Goal: Task Accomplishment & Management: Manage account settings

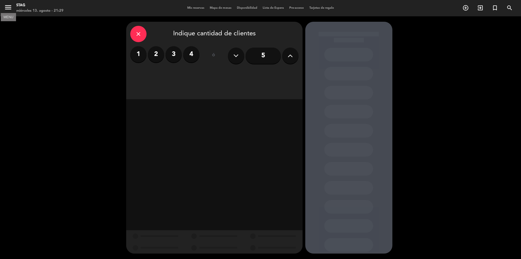
click at [11, 8] on icon "menu" at bounding box center [8, 7] width 8 height 8
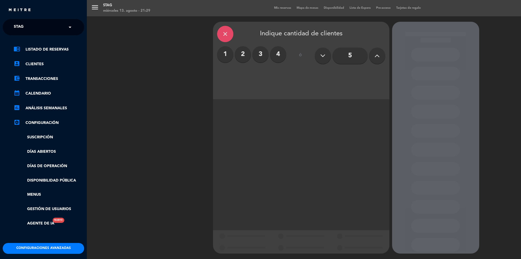
click at [228, 33] on div "menu STAG miércoles 13. agosto - 21:29 Mis reservas Mapa de mesas Disponibilida…" at bounding box center [347, 129] width 521 height 259
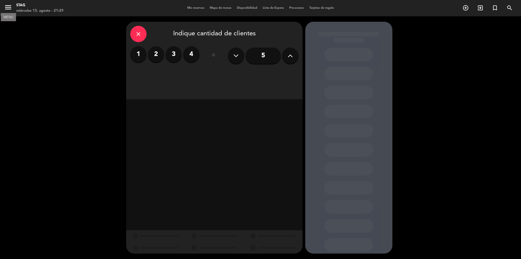
click at [11, 7] on icon "menu" at bounding box center [8, 7] width 8 height 8
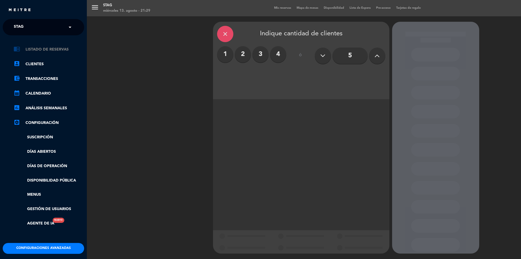
click at [48, 48] on link "chrome_reader_mode Listado de Reservas" at bounding box center [49, 49] width 71 height 7
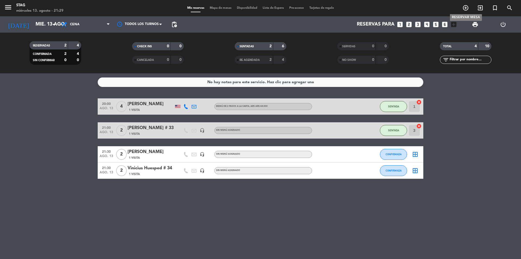
click at [467, 8] on icon "add_circle_outline" at bounding box center [466, 8] width 7 height 7
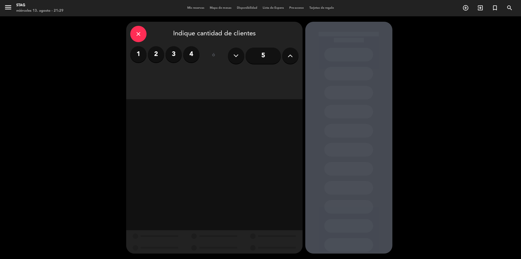
click at [154, 53] on label "2" at bounding box center [156, 54] width 16 height 16
click at [275, 75] on div "Cena" at bounding box center [270, 74] width 55 height 11
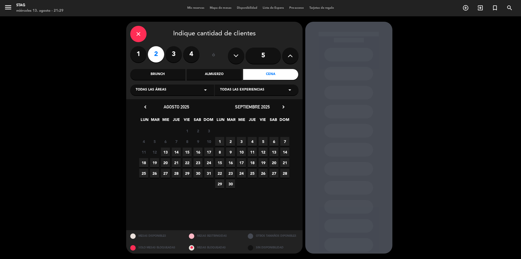
drag, startPoint x: 168, startPoint y: 153, endPoint x: 176, endPoint y: 152, distance: 8.7
click at [168, 152] on span "13" at bounding box center [165, 151] width 9 height 9
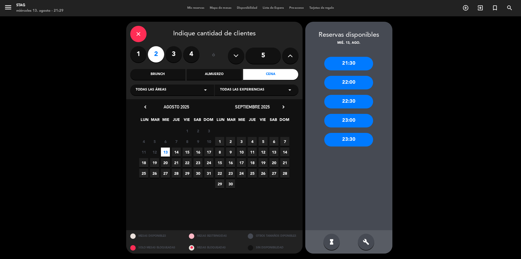
drag, startPoint x: 351, startPoint y: 64, endPoint x: 353, endPoint y: 63, distance: 2.9
click at [351, 64] on div "21:30" at bounding box center [348, 64] width 49 height 14
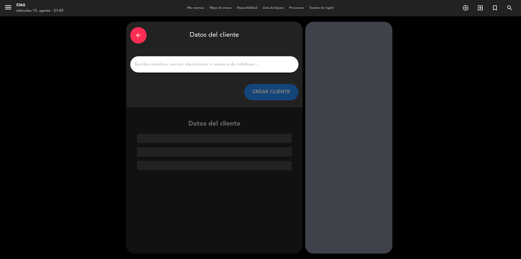
click at [148, 65] on input "1" at bounding box center [214, 65] width 160 height 8
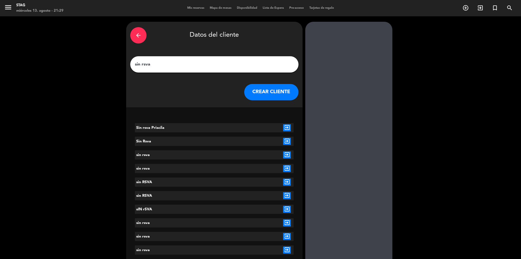
type input "sin rsva"
click at [270, 94] on button "CREAR CLIENTE" at bounding box center [271, 92] width 54 height 16
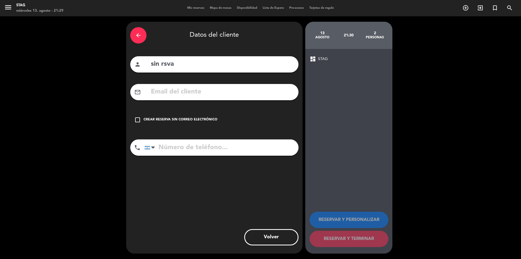
drag, startPoint x: 136, startPoint y: 121, endPoint x: 159, endPoint y: 129, distance: 23.9
click at [139, 122] on icon "check_box_outline_blank" at bounding box center [137, 119] width 7 height 7
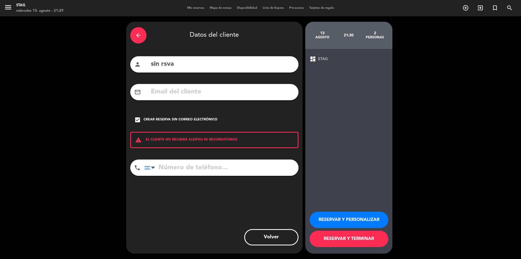
click at [350, 236] on button "RESERVAR Y TERMINAR" at bounding box center [349, 239] width 79 height 16
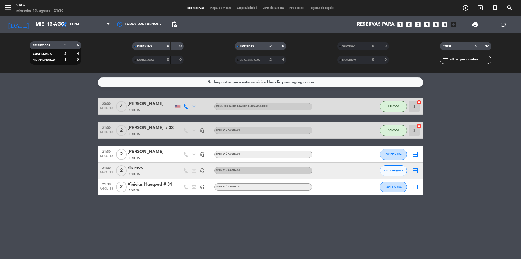
click at [413, 171] on icon "border_all" at bounding box center [415, 170] width 7 height 7
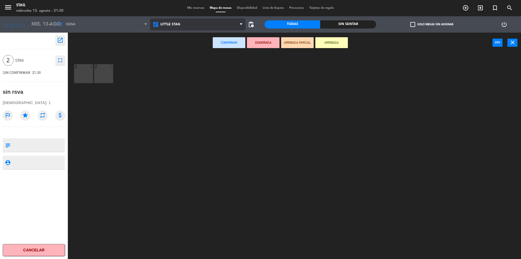
click at [169, 24] on span "Little Stag" at bounding box center [170, 25] width 20 height 4
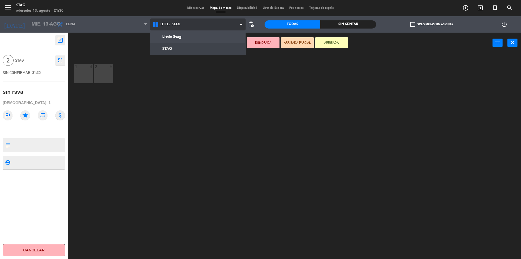
click at [172, 51] on ng-component "menu STAG miércoles 13. agosto - 21:30 Mis reservas Mapa de mesas Disponibilida…" at bounding box center [260, 130] width 521 height 260
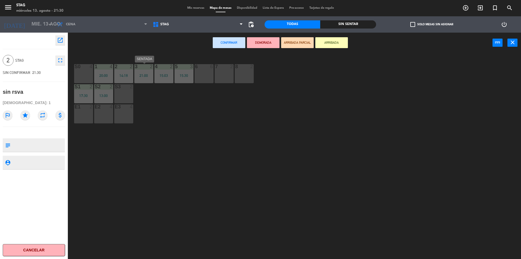
click at [144, 74] on div "21:00" at bounding box center [143, 76] width 19 height 4
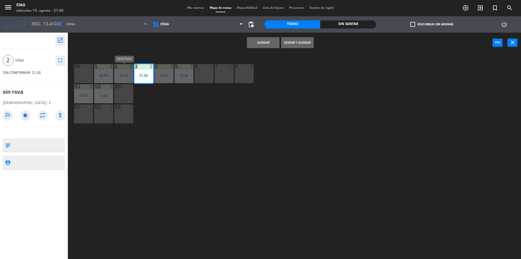
click at [125, 77] on div "14:18" at bounding box center [123, 76] width 19 height 4
click at [149, 78] on div "3 2 21:00" at bounding box center [143, 73] width 19 height 19
click at [297, 44] on button "Sentar y Asignar" at bounding box center [297, 42] width 33 height 11
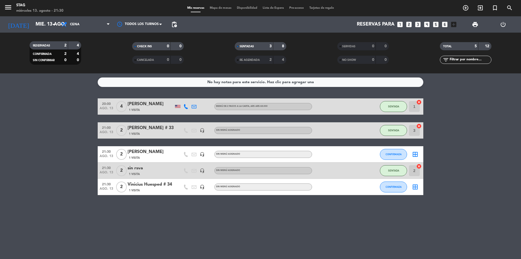
click at [198, 217] on div "No hay notas para este servicio. Haz clic para agregar una 20:00 ago. 13 4 [PER…" at bounding box center [260, 165] width 521 height 185
click at [399, 186] on span "CONFIRMADA" at bounding box center [394, 186] width 16 height 3
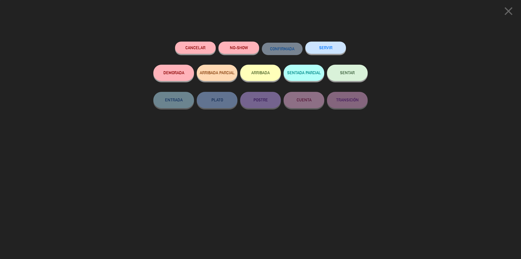
click at [355, 74] on button "SENTAR" at bounding box center [347, 73] width 41 height 16
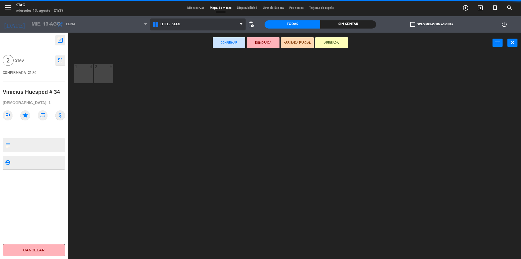
click at [176, 24] on span "Little Stag" at bounding box center [170, 25] width 20 height 4
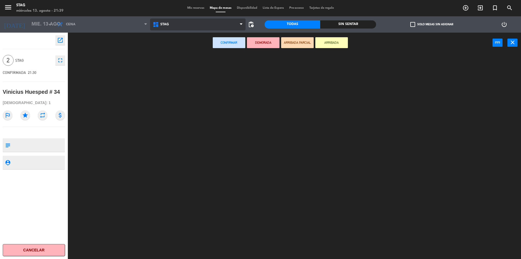
click at [175, 49] on ng-component "menu STAG miércoles 13. agosto - 21:39 Mis reservas Mapa de mesas Disponibilida…" at bounding box center [260, 130] width 521 height 260
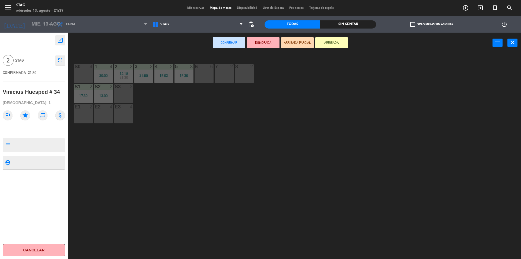
click at [90, 77] on div "S0 4" at bounding box center [83, 73] width 19 height 19
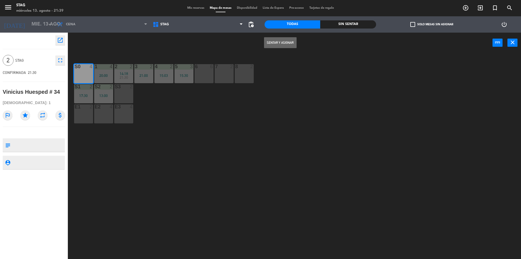
click at [286, 44] on button "Sentar y Asignar" at bounding box center [280, 42] width 33 height 11
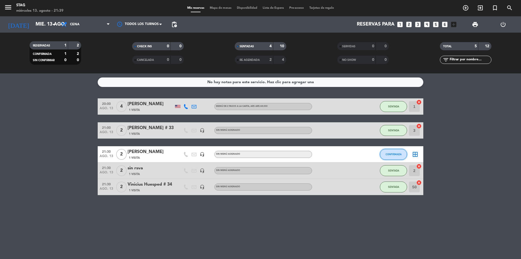
click at [389, 152] on button "CONFIRMADA" at bounding box center [393, 154] width 27 height 11
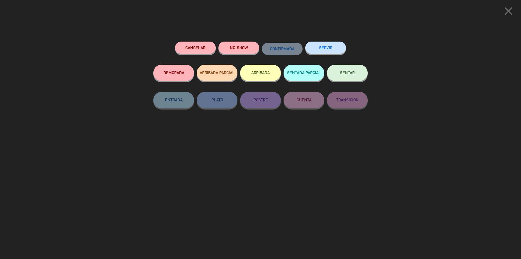
click at [348, 71] on button "SENTAR" at bounding box center [347, 73] width 41 height 16
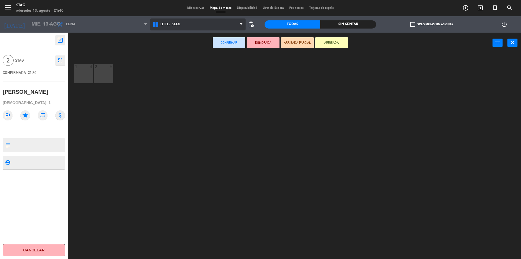
click at [162, 24] on span "Little Stag" at bounding box center [170, 25] width 20 height 4
click at [167, 47] on ng-component "menu STAG miércoles 13. agosto - 21:40 Mis reservas Mapa de mesas Disponibilida…" at bounding box center [260, 130] width 521 height 260
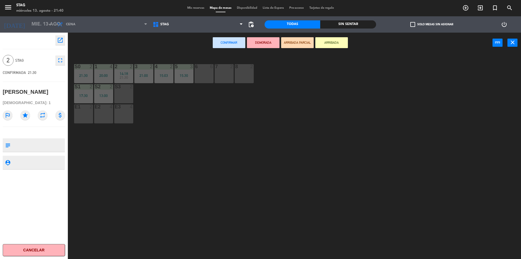
click at [201, 76] on div "6 6" at bounding box center [204, 73] width 19 height 19
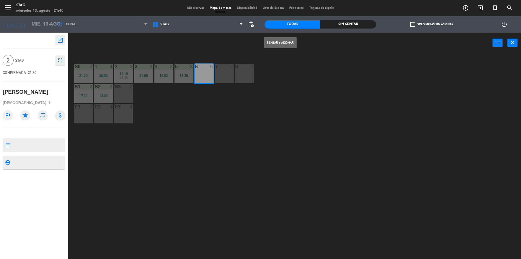
drag, startPoint x: 285, startPoint y: 43, endPoint x: 317, endPoint y: 56, distance: 34.0
click at [287, 43] on button "Sentar y Asignar" at bounding box center [280, 42] width 33 height 11
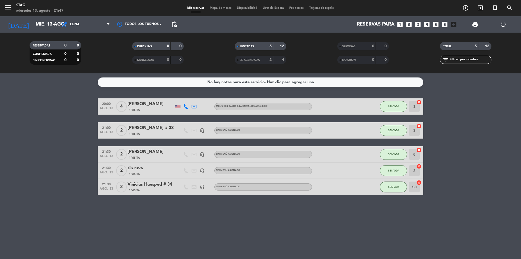
click at [209, 206] on div "No hay notas para este servicio. Haz clic para agregar una 20:00 ago. 13 4 [PER…" at bounding box center [260, 165] width 521 height 185
click at [184, 221] on div "No hay notas para este servicio. Haz clic para agregar una 20:00 ago. 13 4 [PER…" at bounding box center [260, 165] width 521 height 185
click at [211, 233] on div "No hay notas para este servicio. Haz clic para agregar una 20:00 ago. 13 4 [PER…" at bounding box center [260, 165] width 521 height 185
